Goal: Task Accomplishment & Management: Use online tool/utility

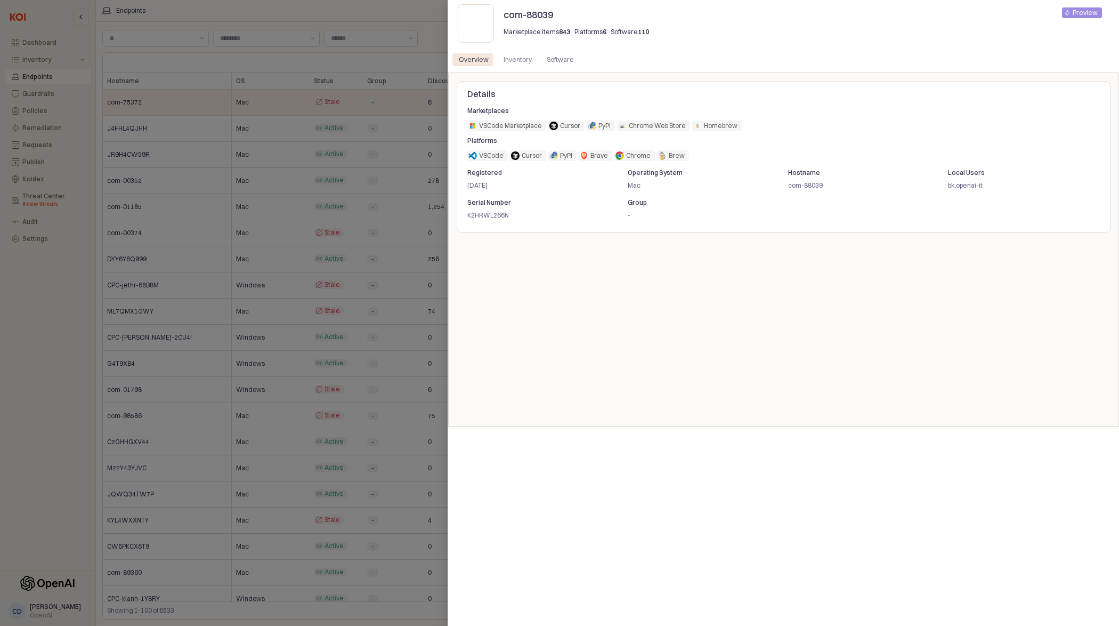
click at [47, 305] on div at bounding box center [559, 313] width 1119 height 626
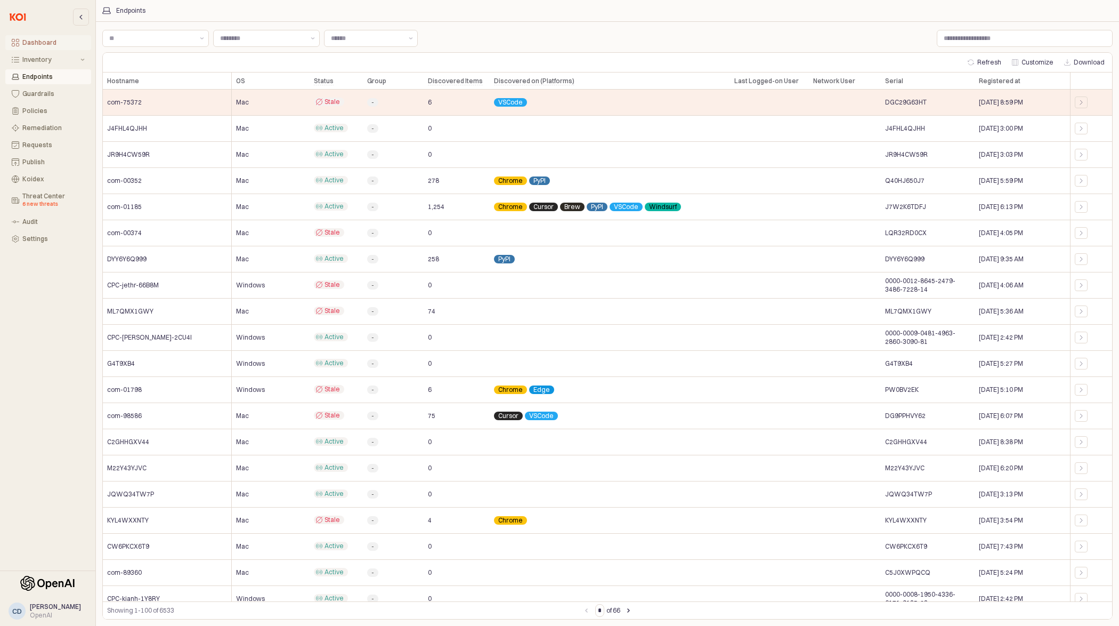
click at [34, 45] on div "Dashboard" at bounding box center [53, 42] width 62 height 7
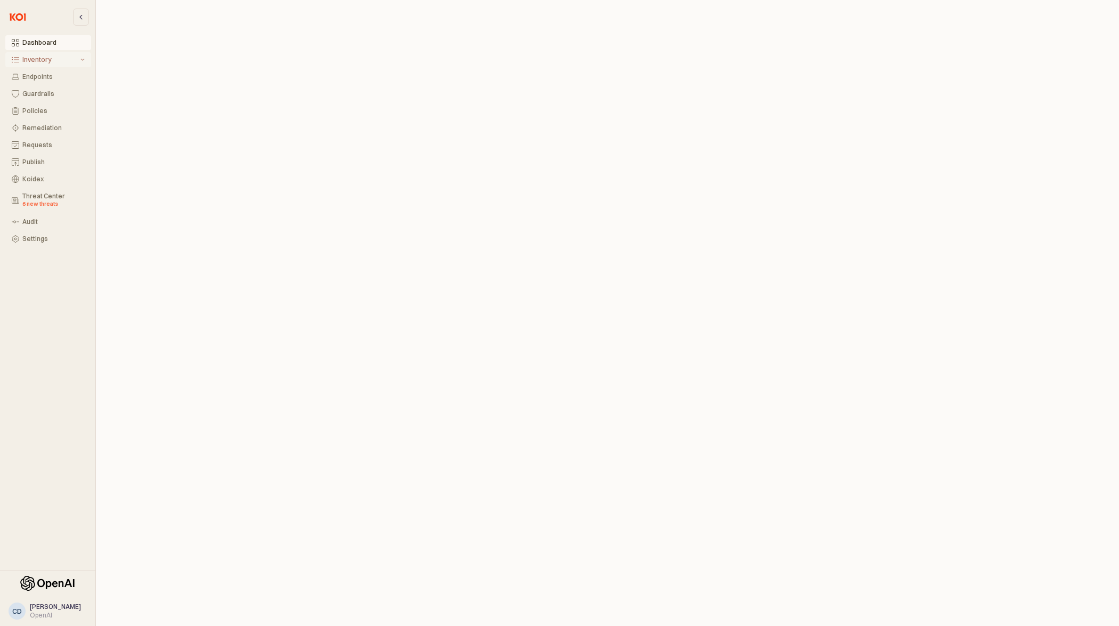
click at [32, 58] on div "Inventory" at bounding box center [50, 59] width 56 height 7
click at [37, 59] on div "Inventory" at bounding box center [50, 59] width 56 height 7
click at [39, 93] on div "Software Preview" at bounding box center [53, 98] width 62 height 16
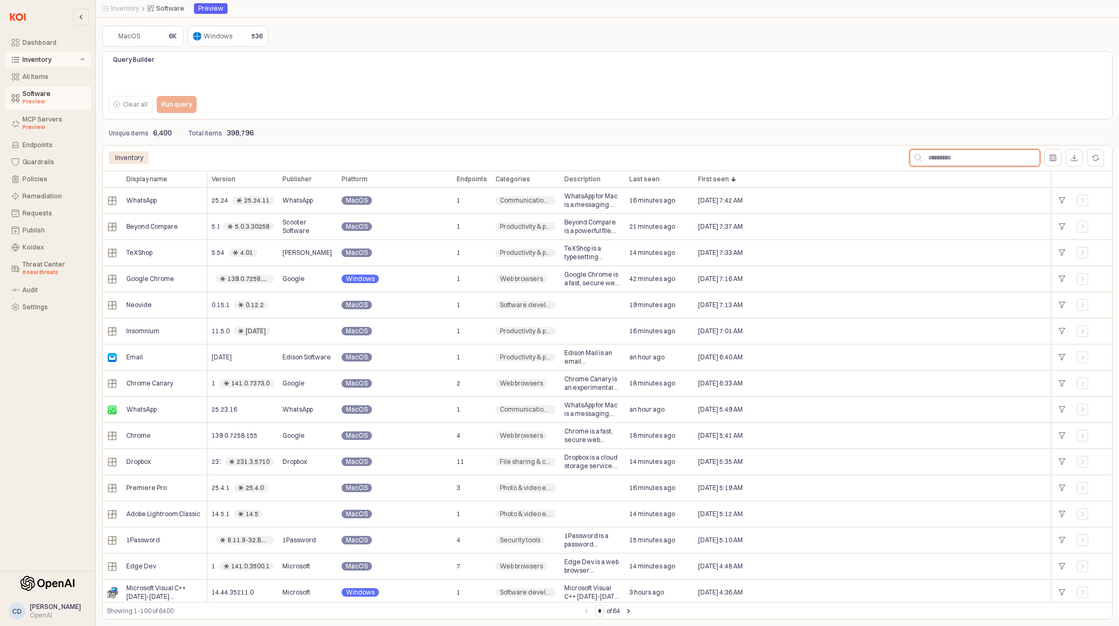
click at [971, 157] on input "App Frame" at bounding box center [981, 158] width 118 height 16
click at [36, 77] on div "All Items" at bounding box center [53, 76] width 62 height 7
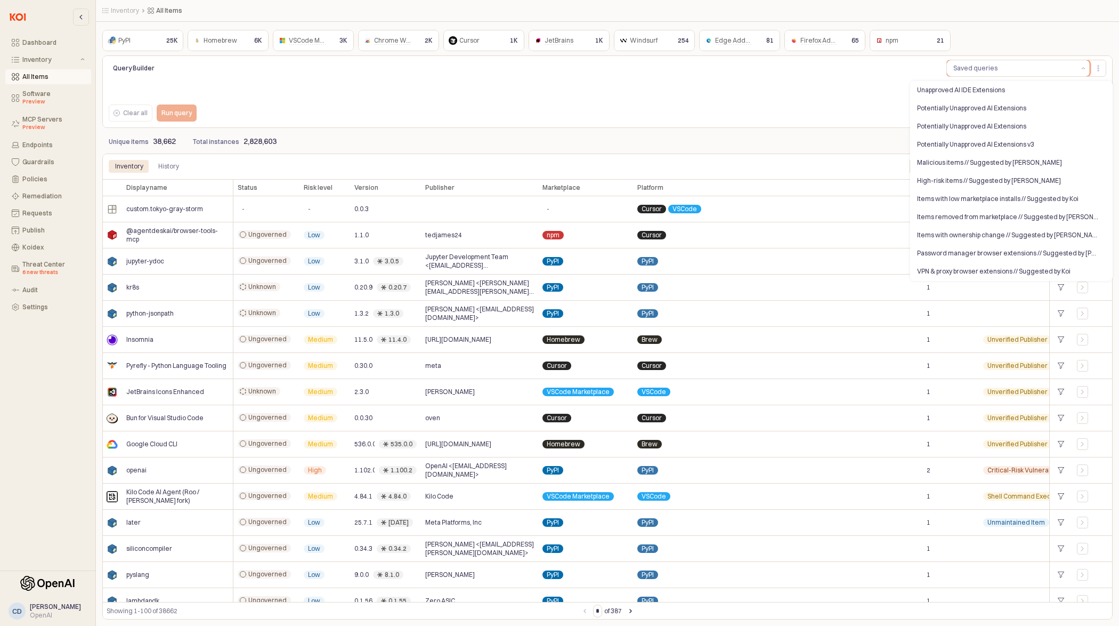
click at [984, 72] on div "Saved queries" at bounding box center [975, 68] width 44 height 11
click at [971, 92] on div "Unapproved AI IDE Extensions" at bounding box center [1008, 90] width 182 height 9
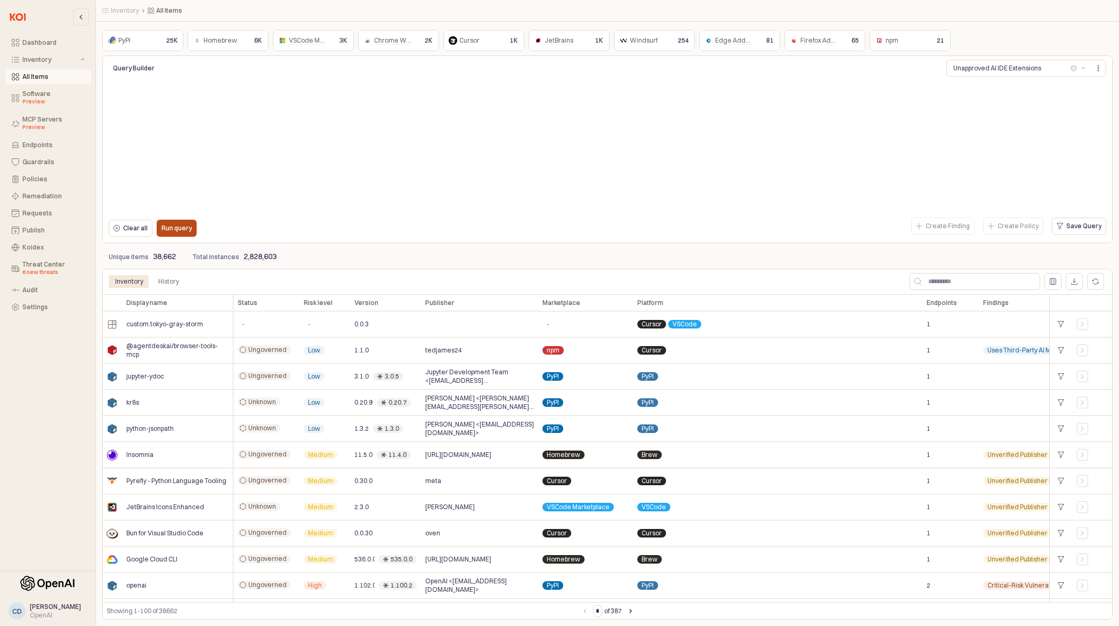
click at [174, 229] on p "Run query" at bounding box center [176, 228] width 30 height 9
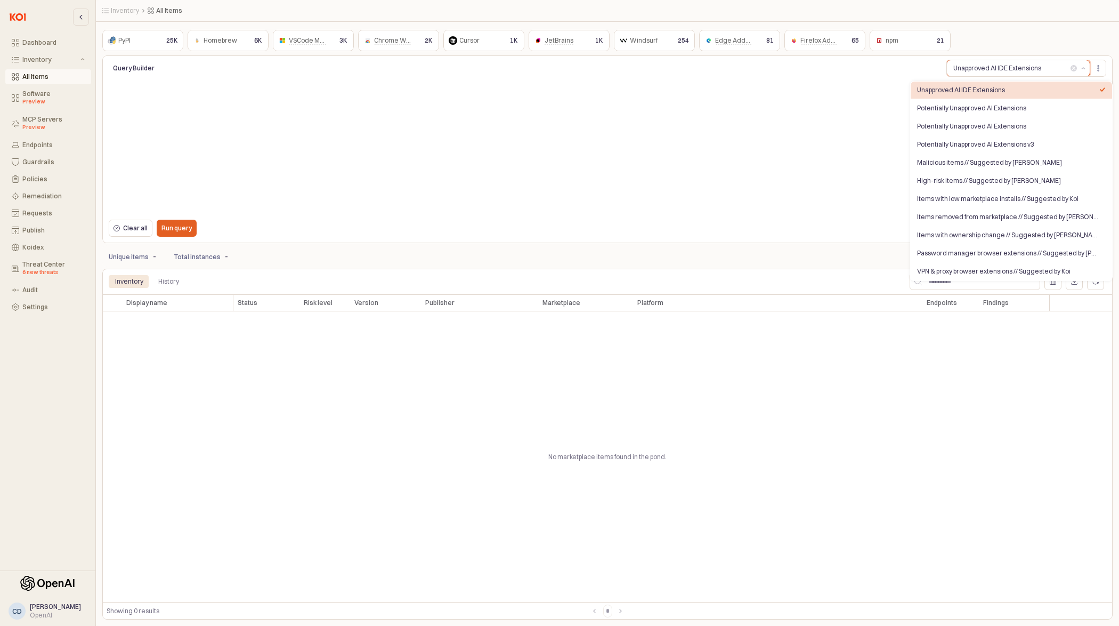
click at [1025, 69] on div "Unapproved AI IDE Extensions" at bounding box center [997, 68] width 88 height 11
click at [1000, 143] on div "Potentially Unapproved AI Extensions v3" at bounding box center [1008, 144] width 182 height 9
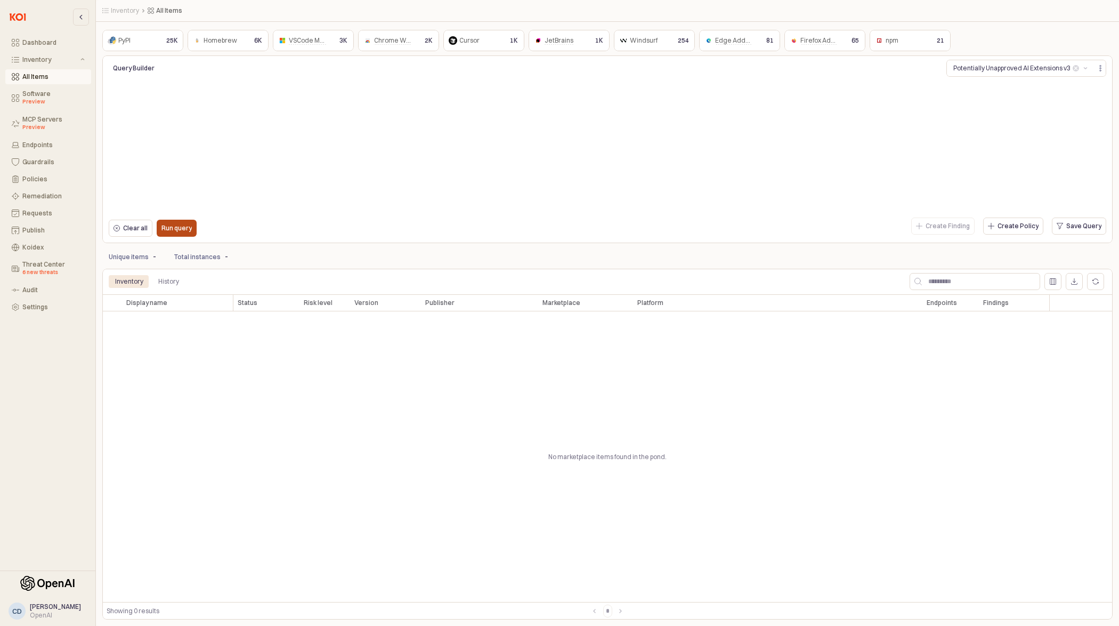
click at [184, 229] on p "Run query" at bounding box center [176, 228] width 30 height 9
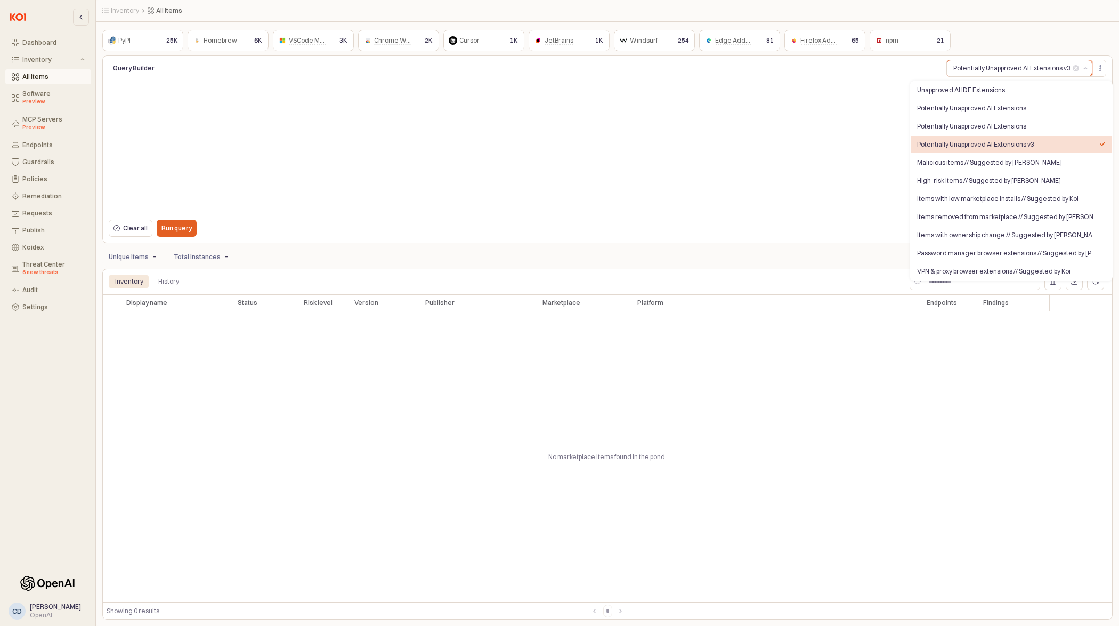
click at [1003, 71] on div "Potentially Unapproved AI Extensions v3" at bounding box center [1011, 68] width 117 height 11
click at [959, 125] on div "Potentially Unapproved AI Extensions" at bounding box center [1008, 126] width 182 height 9
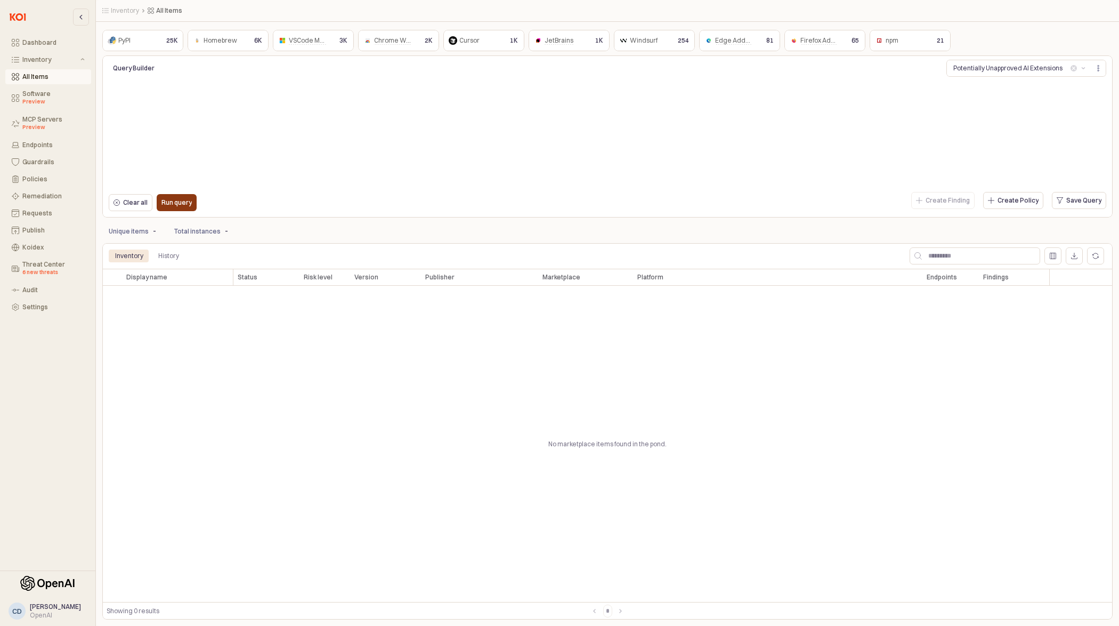
click at [177, 205] on p "Run query" at bounding box center [176, 202] width 30 height 9
click at [1008, 71] on div "Potentially Unapproved AI Extensions" at bounding box center [1007, 68] width 109 height 11
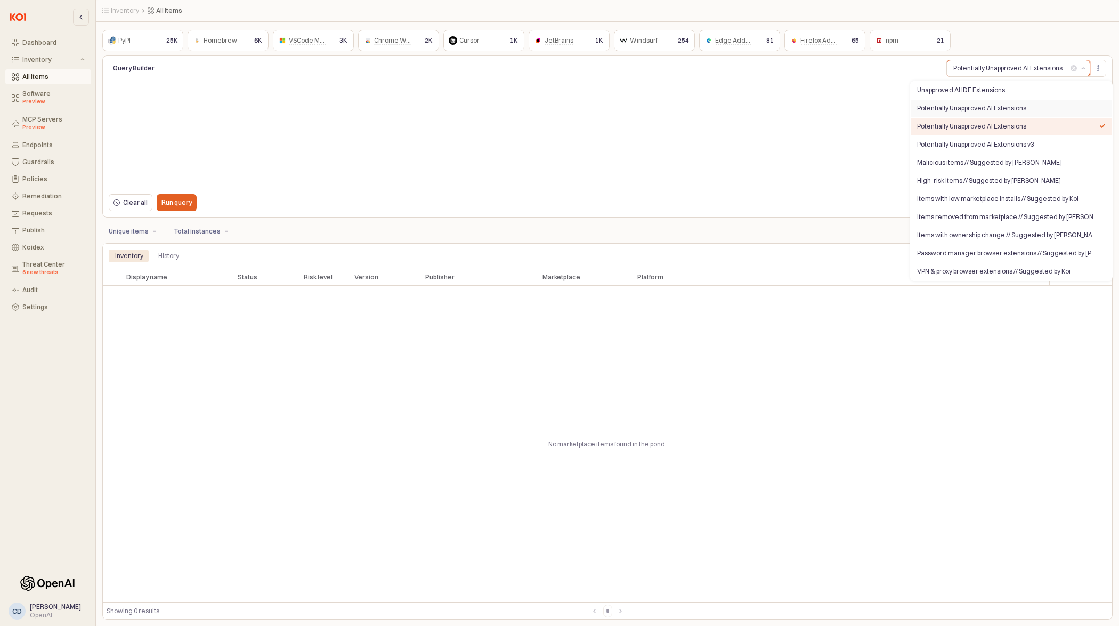
click at [996, 108] on div "Potentially Unapproved AI Extensions" at bounding box center [1008, 108] width 182 height 9
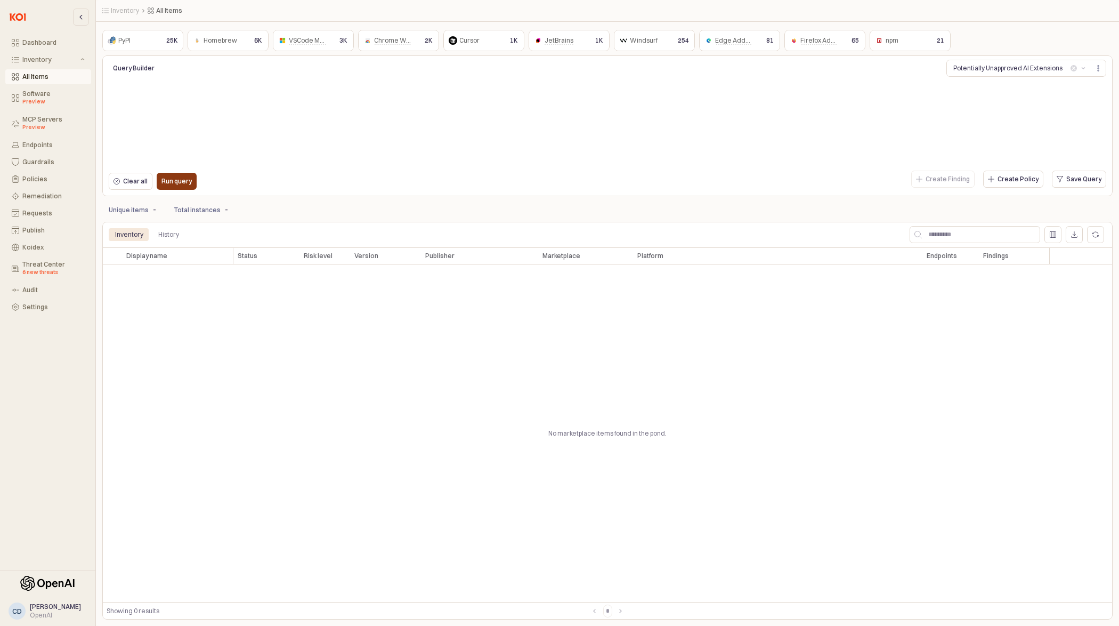
click at [182, 180] on p "Run query" at bounding box center [176, 181] width 30 height 9
click at [972, 70] on div "Potentially Unapproved AI Extensions" at bounding box center [1007, 68] width 109 height 11
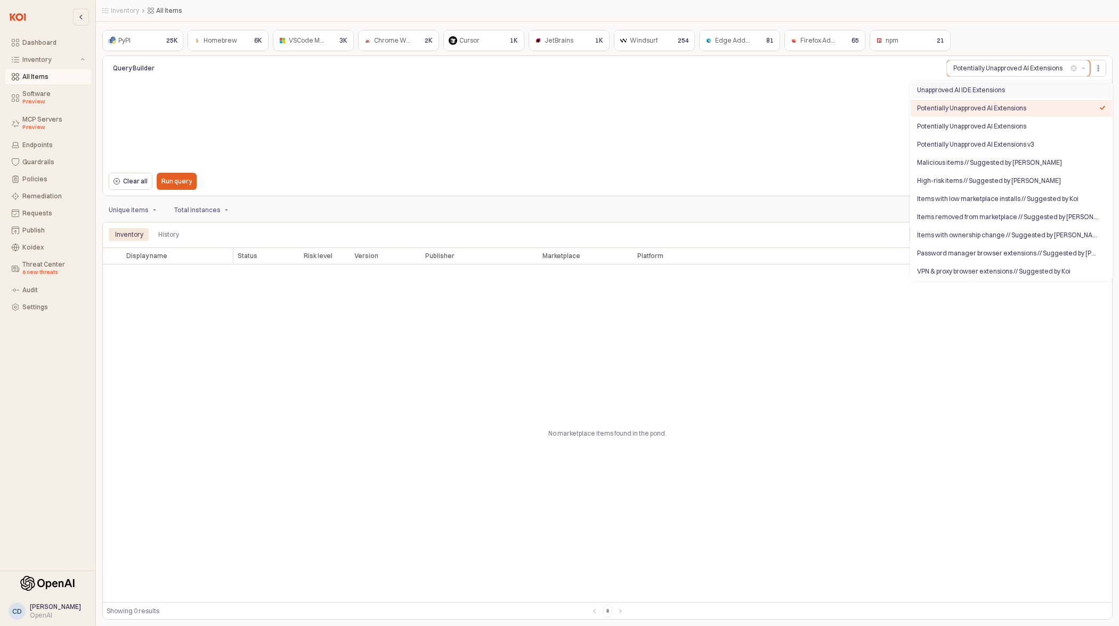
click at [969, 89] on div "Unapproved AI IDE Extensions" at bounding box center [1008, 90] width 182 height 9
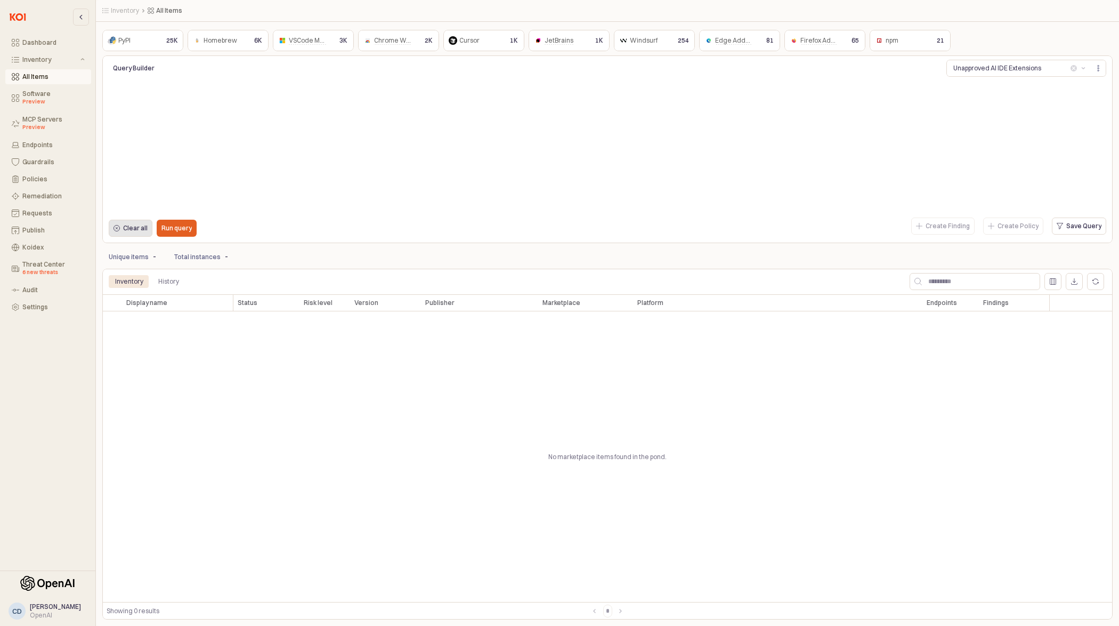
click at [135, 225] on p "Clear all" at bounding box center [135, 228] width 25 height 9
